Goal: Task Accomplishment & Management: Use online tool/utility

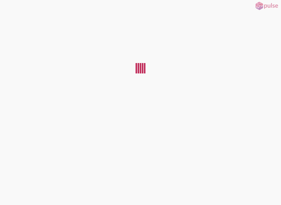
click at [8, 110] on div at bounding box center [140, 106] width 281 height 190
click at [26, 162] on div at bounding box center [140, 106] width 281 height 190
click at [167, 53] on div at bounding box center [140, 106] width 281 height 190
click at [269, 11] on div at bounding box center [267, 5] width 27 height 11
